Goal: Task Accomplishment & Management: Manage account settings

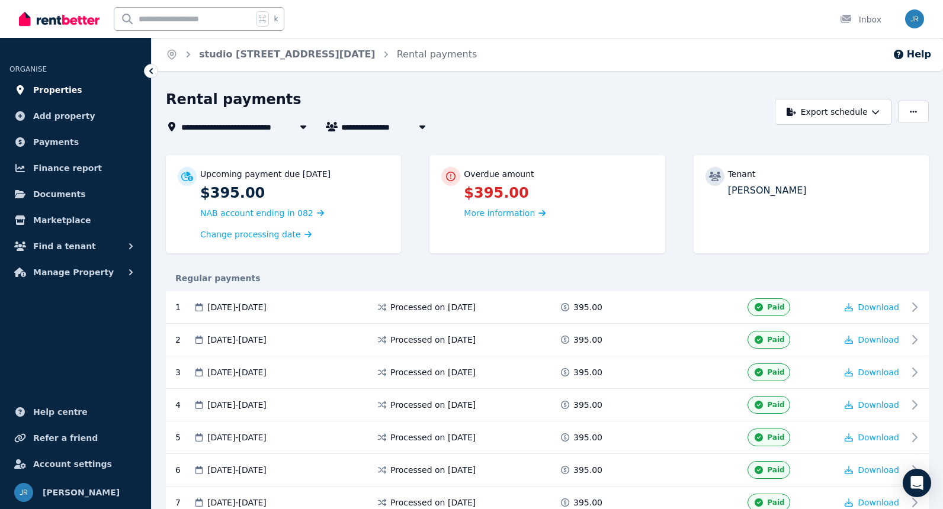
click at [54, 92] on span "Properties" at bounding box center [57, 90] width 49 height 14
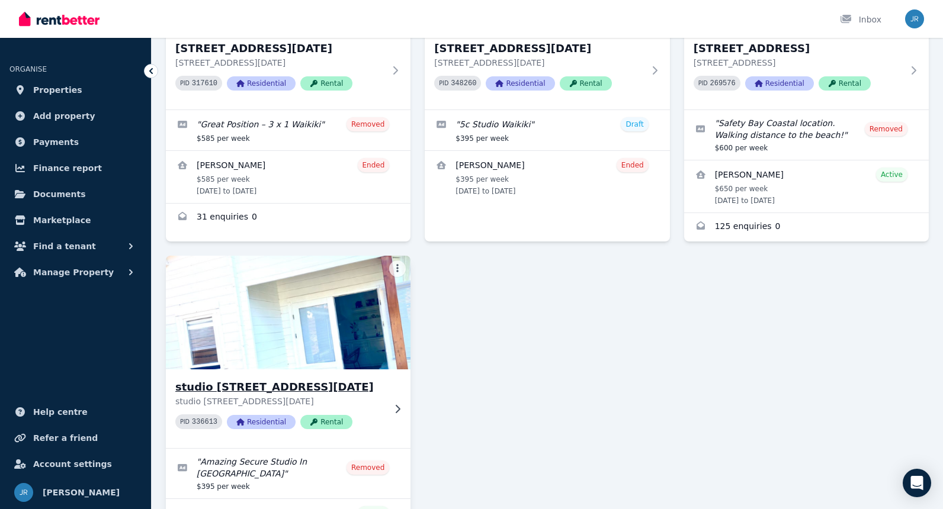
scroll to position [223, 0]
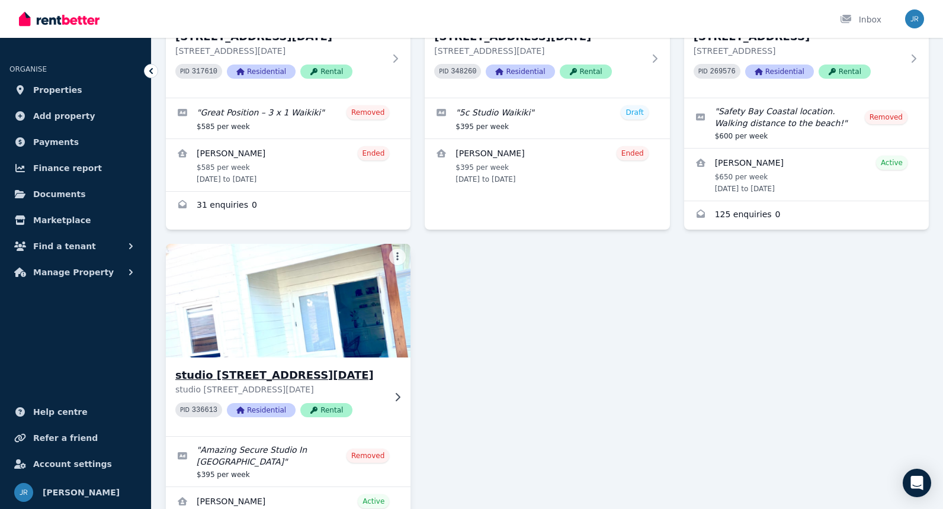
click at [252, 377] on h3 "studio 5/5 Pola Place, Waikiki" at bounding box center [279, 375] width 209 height 17
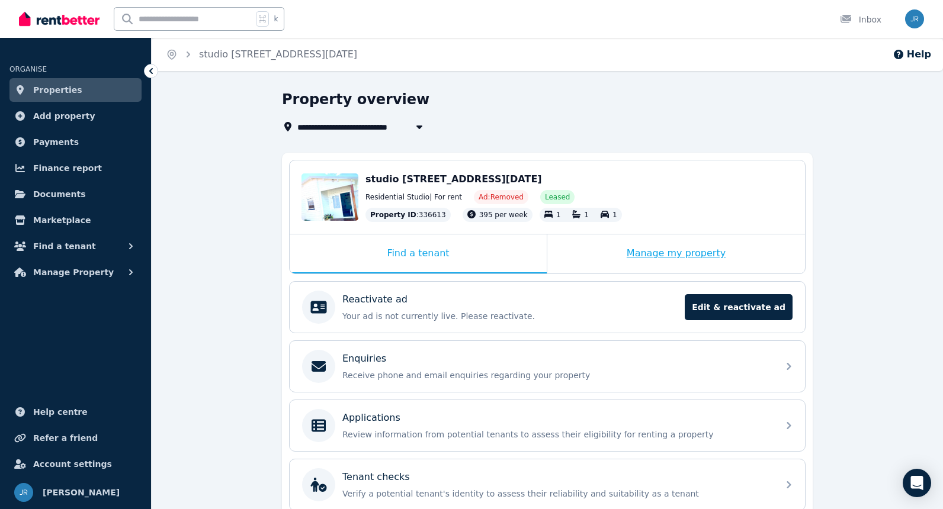
click at [645, 261] on div "Manage my property" at bounding box center [676, 253] width 258 height 39
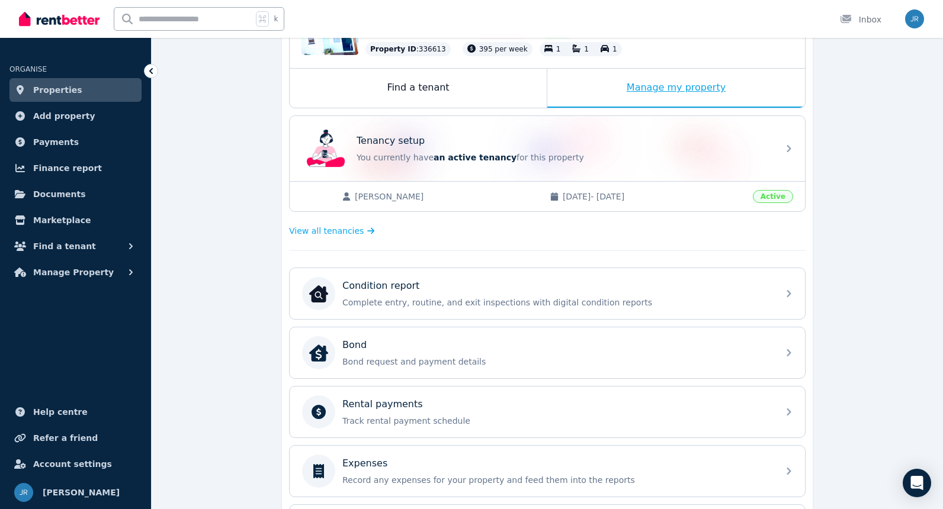
scroll to position [384, 0]
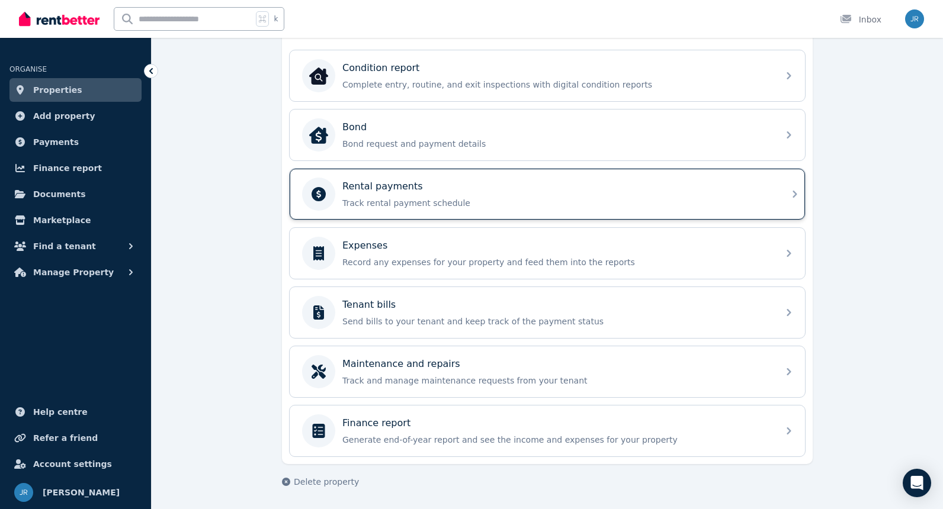
click at [544, 203] on p "Track rental payment schedule" at bounding box center [556, 203] width 429 height 12
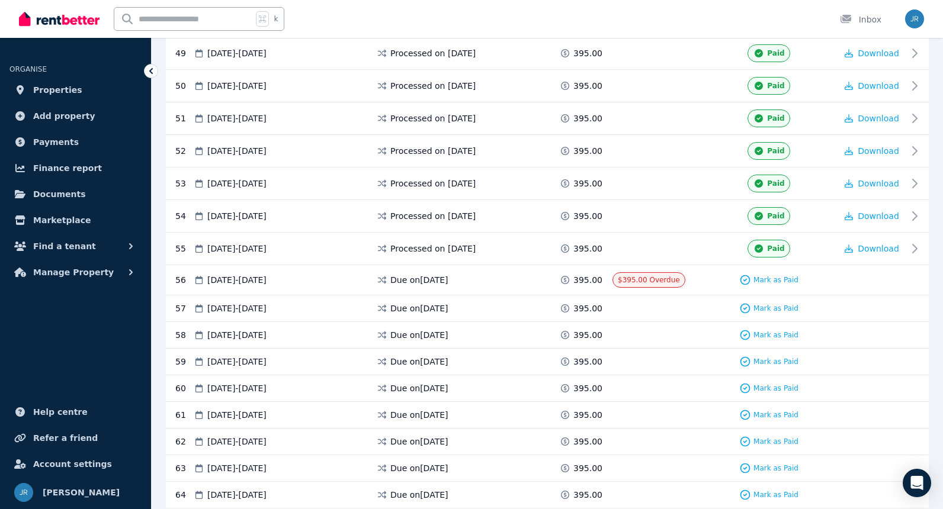
scroll to position [1818, 0]
click at [772, 276] on span "Mark as Paid" at bounding box center [775, 278] width 45 height 9
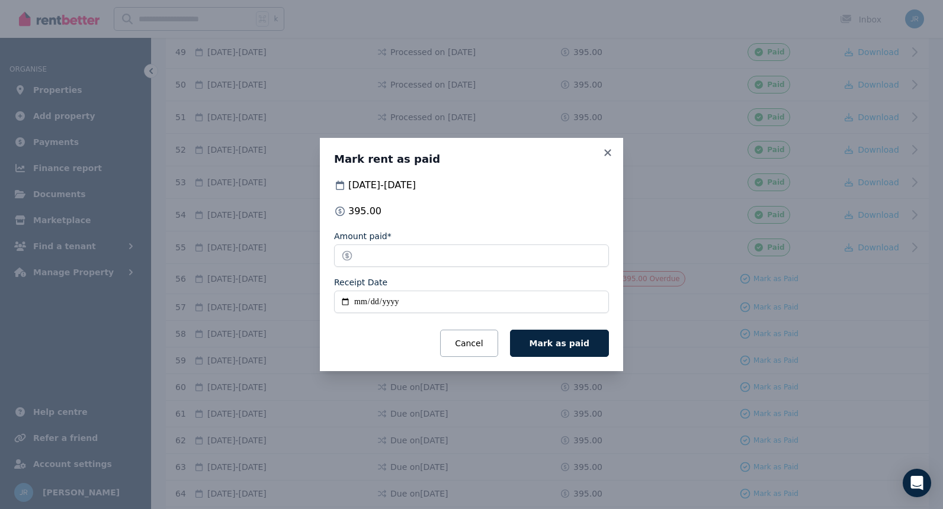
click at [361, 301] on input "Receipt Date" at bounding box center [471, 302] width 275 height 23
type input "**********"
click at [564, 339] on span "Mark as paid" at bounding box center [559, 343] width 60 height 9
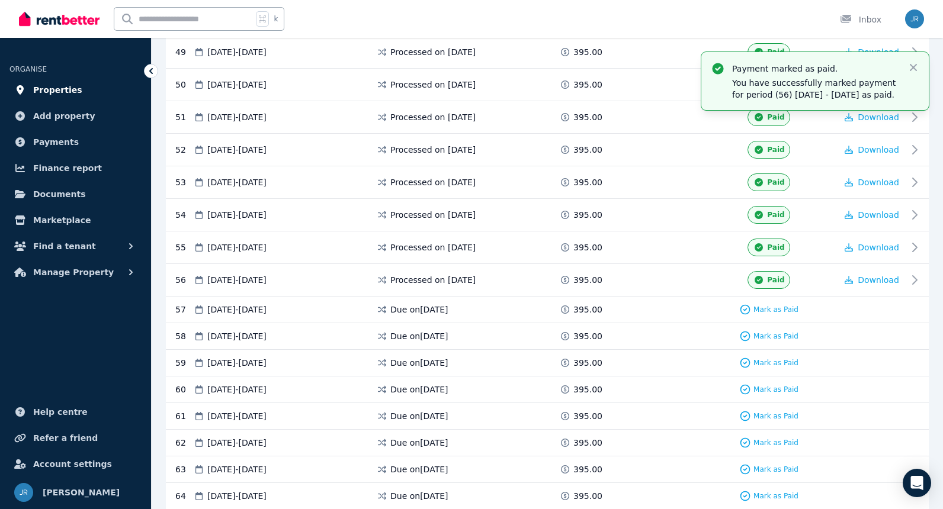
click at [68, 86] on span "Properties" at bounding box center [57, 90] width 49 height 14
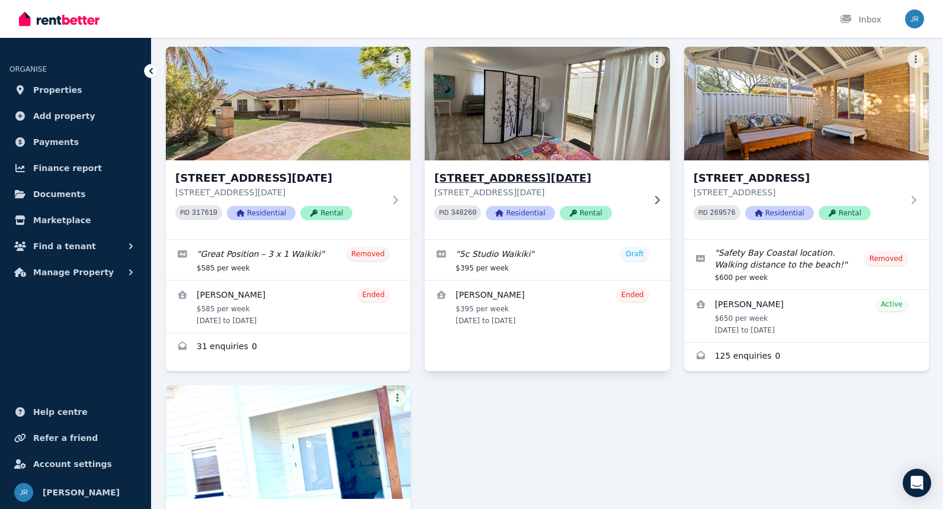
scroll to position [79, 0]
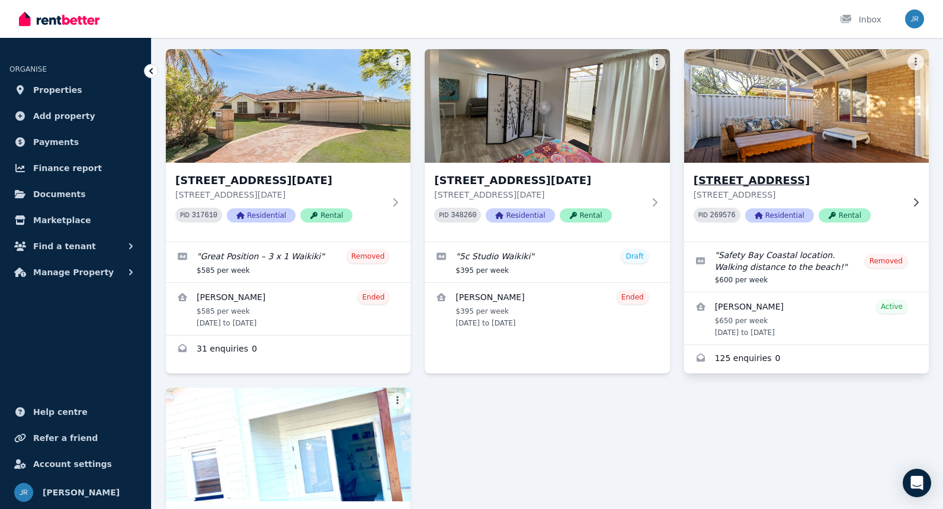
click at [822, 179] on h3 "12 Bequia Place, Safety Bay" at bounding box center [797, 180] width 209 height 17
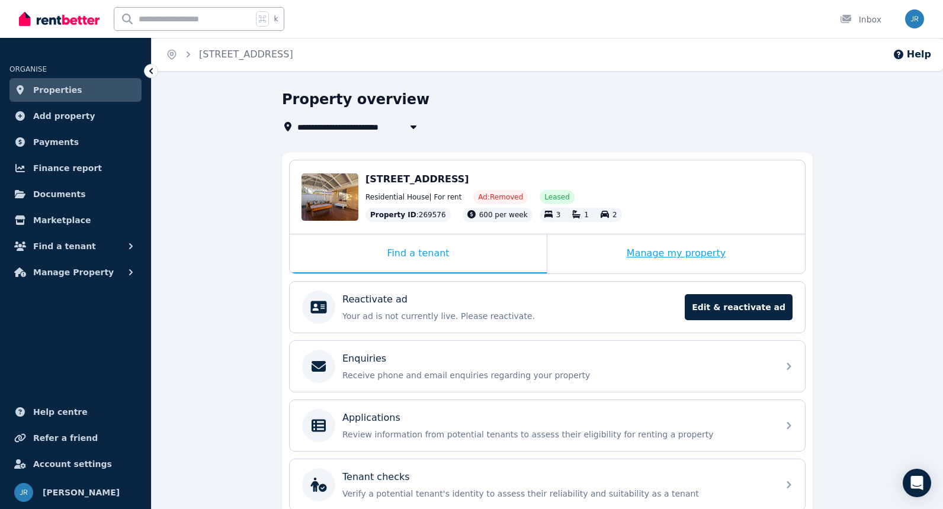
click at [639, 252] on div "Manage my property" at bounding box center [676, 253] width 258 height 39
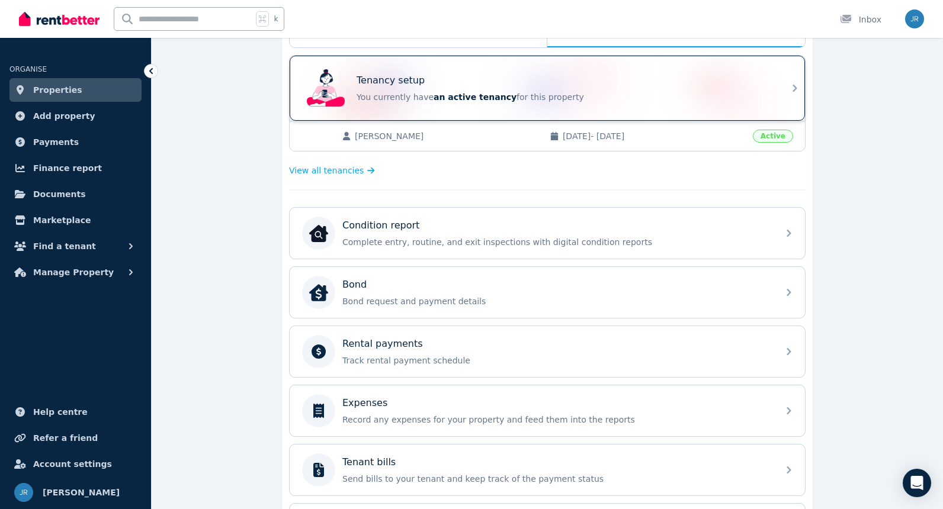
scroll to position [237, 0]
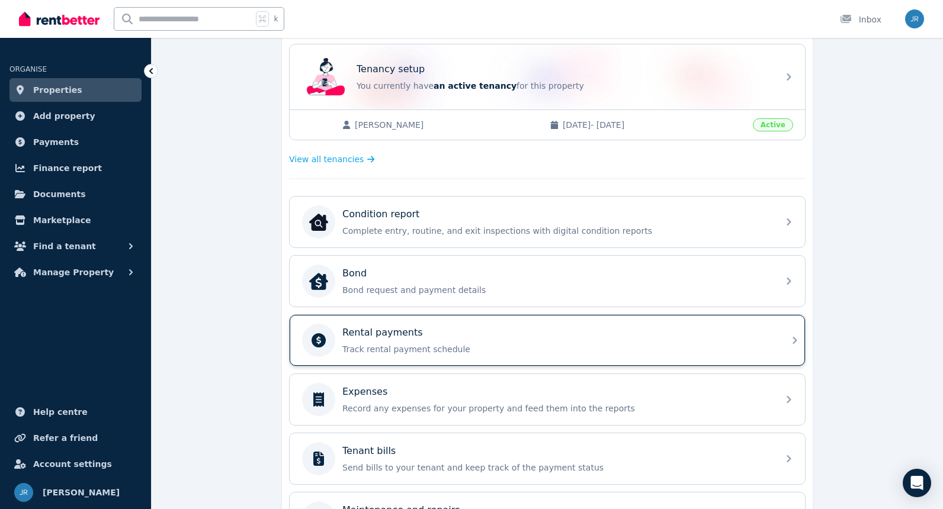
click at [397, 335] on p "Rental payments" at bounding box center [382, 333] width 81 height 14
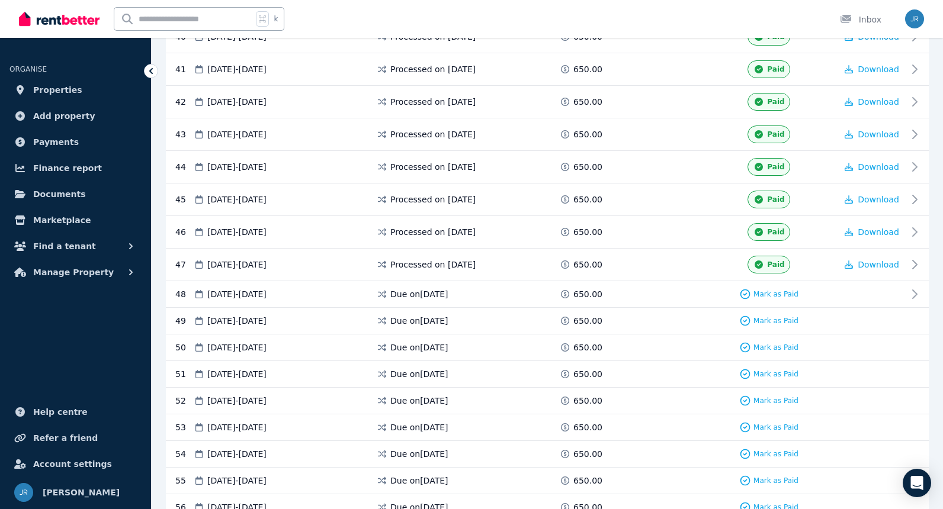
scroll to position [1544, 0]
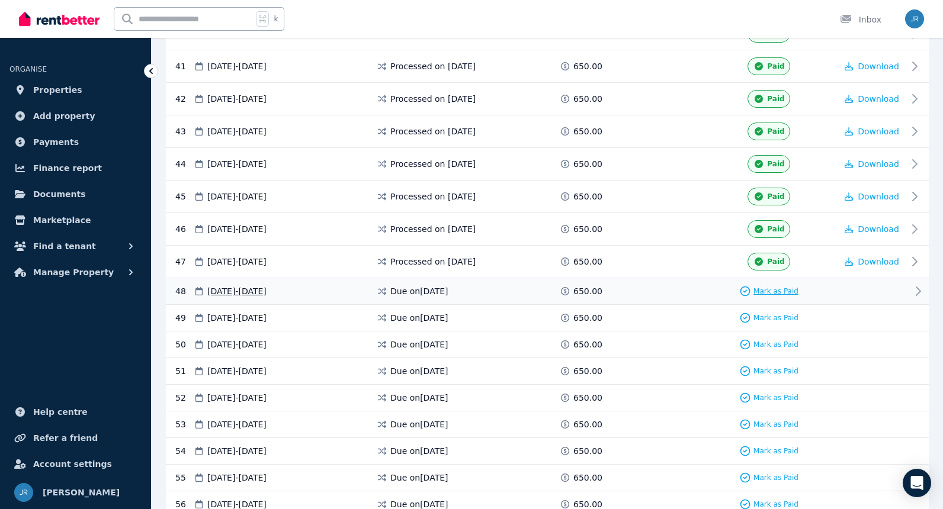
click at [762, 294] on span "Mark as Paid" at bounding box center [775, 291] width 45 height 9
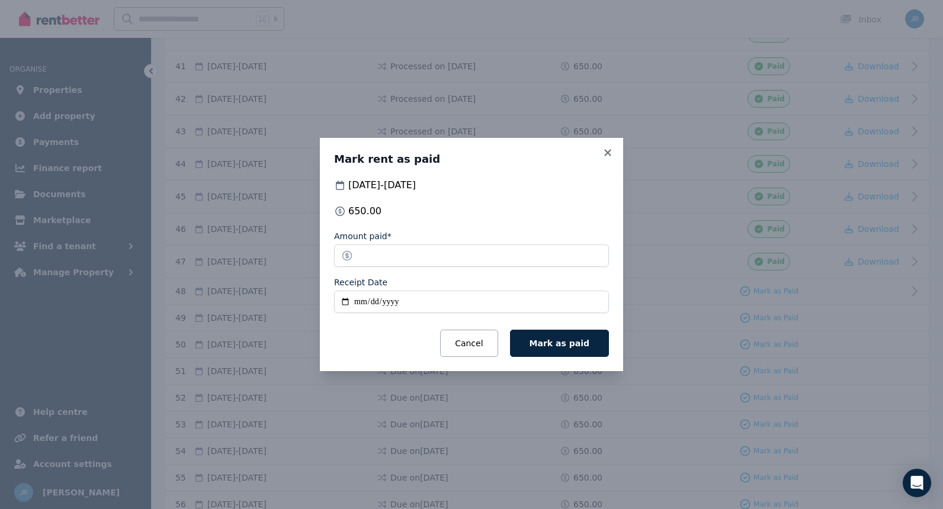
click at [361, 300] on input "Receipt Date" at bounding box center [471, 302] width 275 height 23
type input "**********"
click at [564, 343] on span "Mark as paid" at bounding box center [559, 343] width 60 height 9
